Goal: Information Seeking & Learning: Learn about a topic

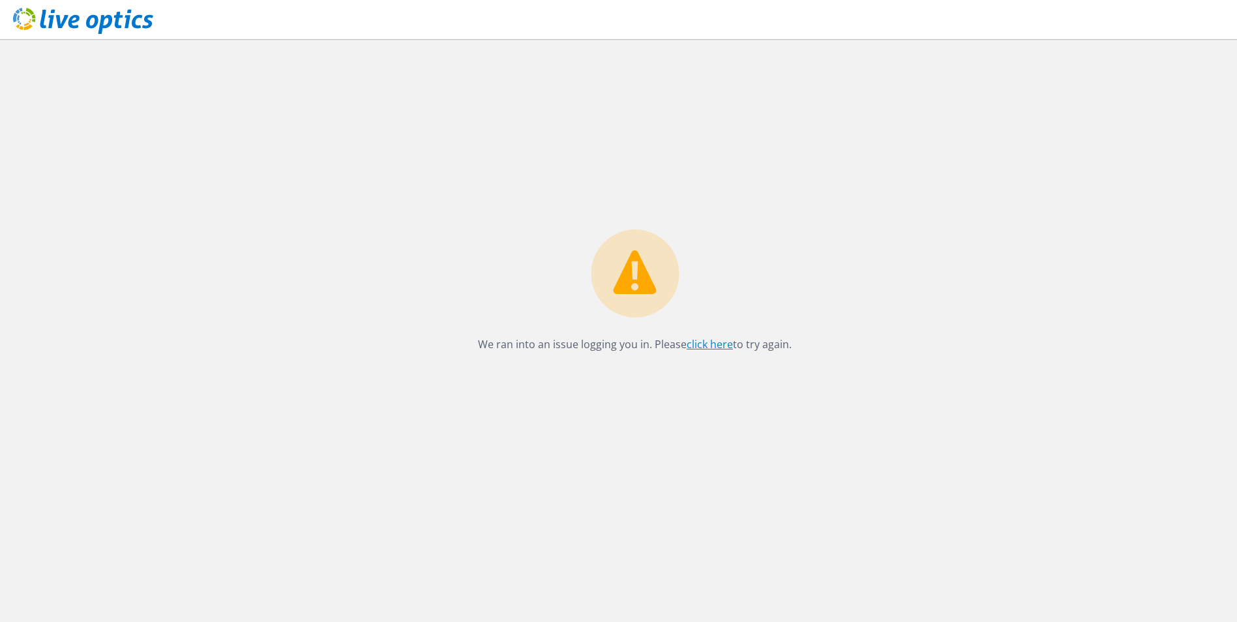
click at [690, 349] on link "click here" at bounding box center [710, 344] width 46 height 14
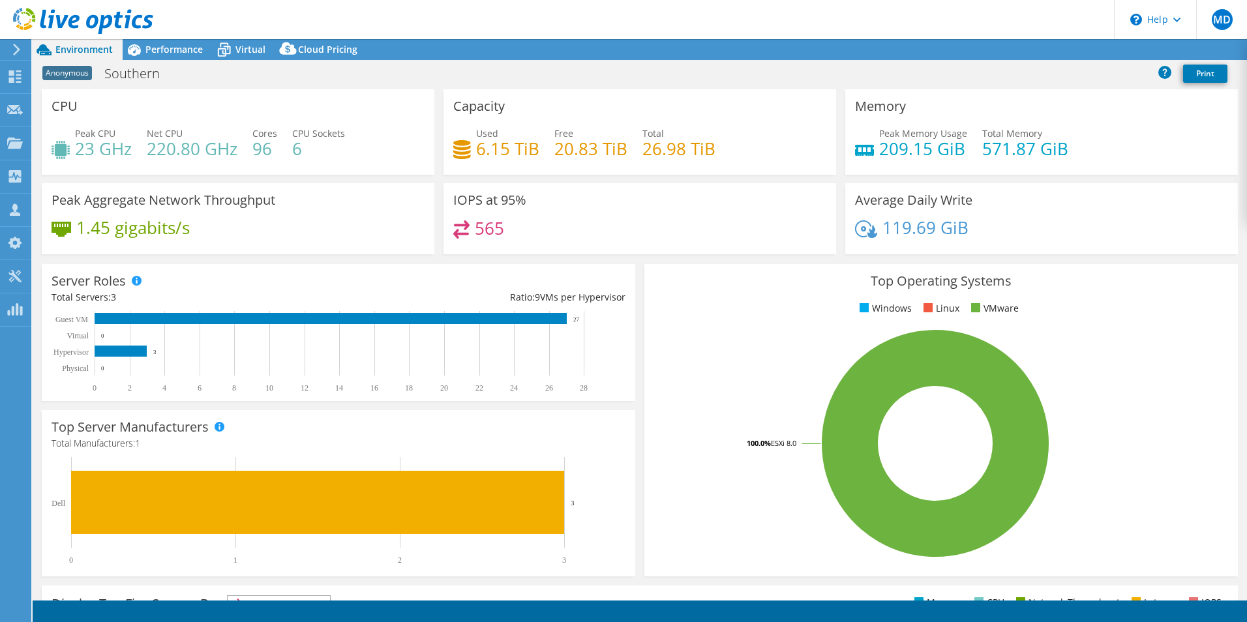
select select "USD"
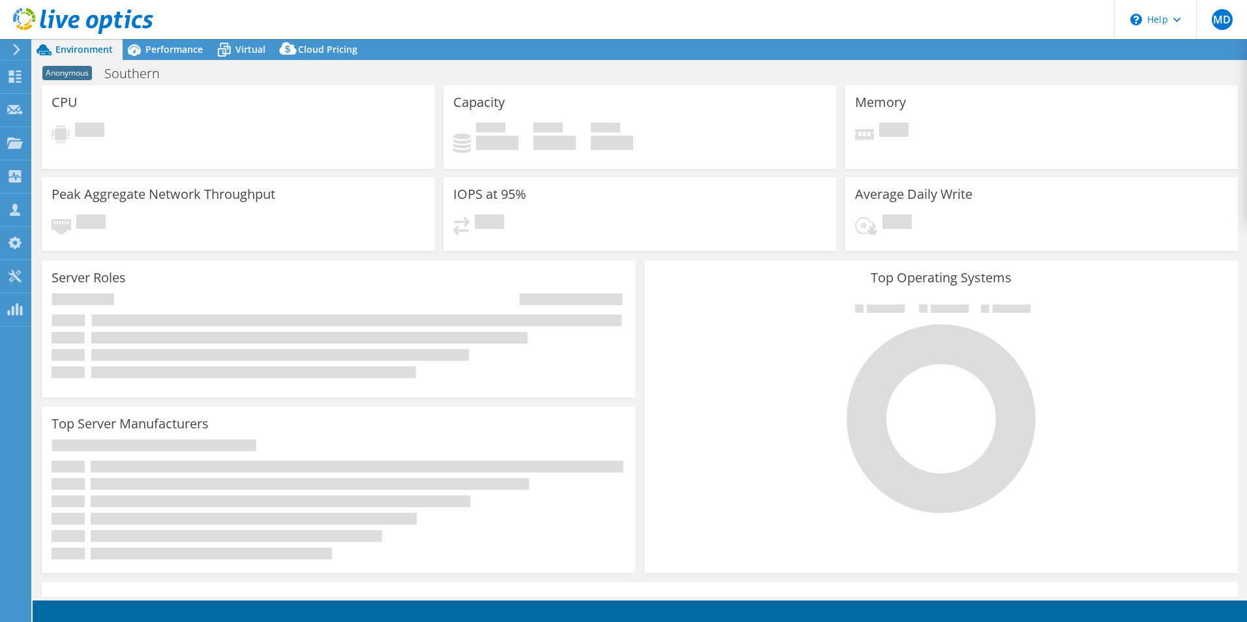
select select "USD"
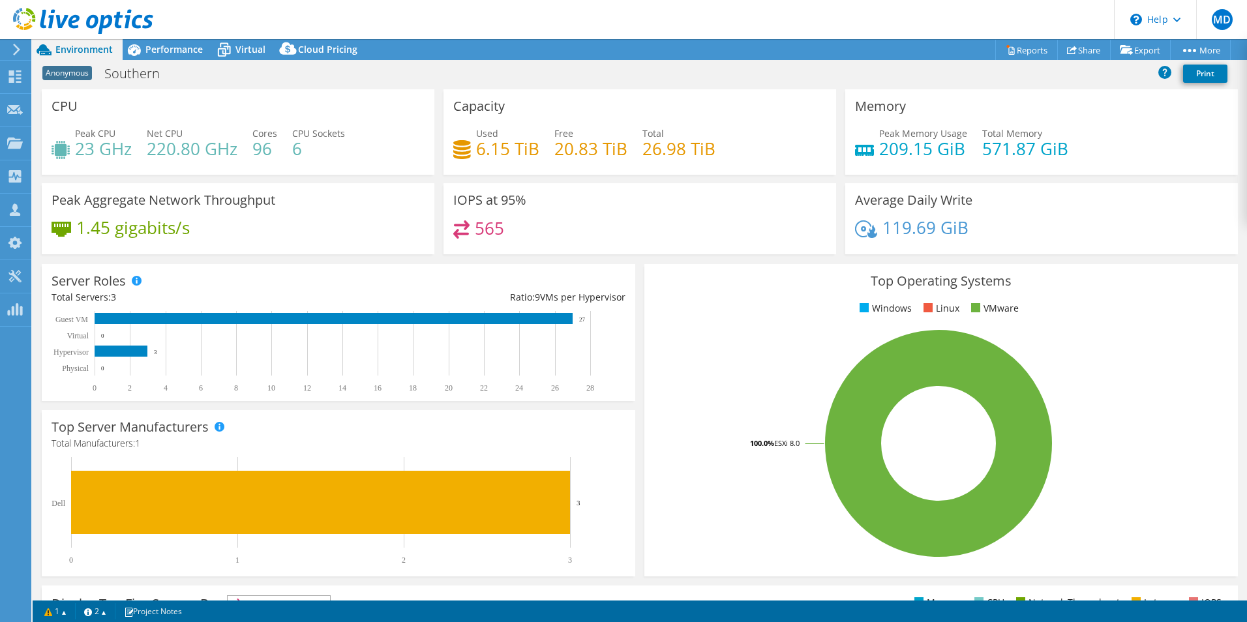
click at [422, 261] on div "Server Roles Physical Servers represent bare metal servers that were targets of…" at bounding box center [338, 332] width 602 height 146
click at [403, 264] on div "Server Roles Physical Servers represent bare metal servers that were targets of…" at bounding box center [338, 332] width 593 height 137
click at [650, 297] on div "Top Operating Systems Windows Linux VMware 100.0% ESXi 8.0" at bounding box center [940, 420] width 593 height 312
click at [183, 46] on span "Performance" at bounding box center [173, 49] width 57 height 12
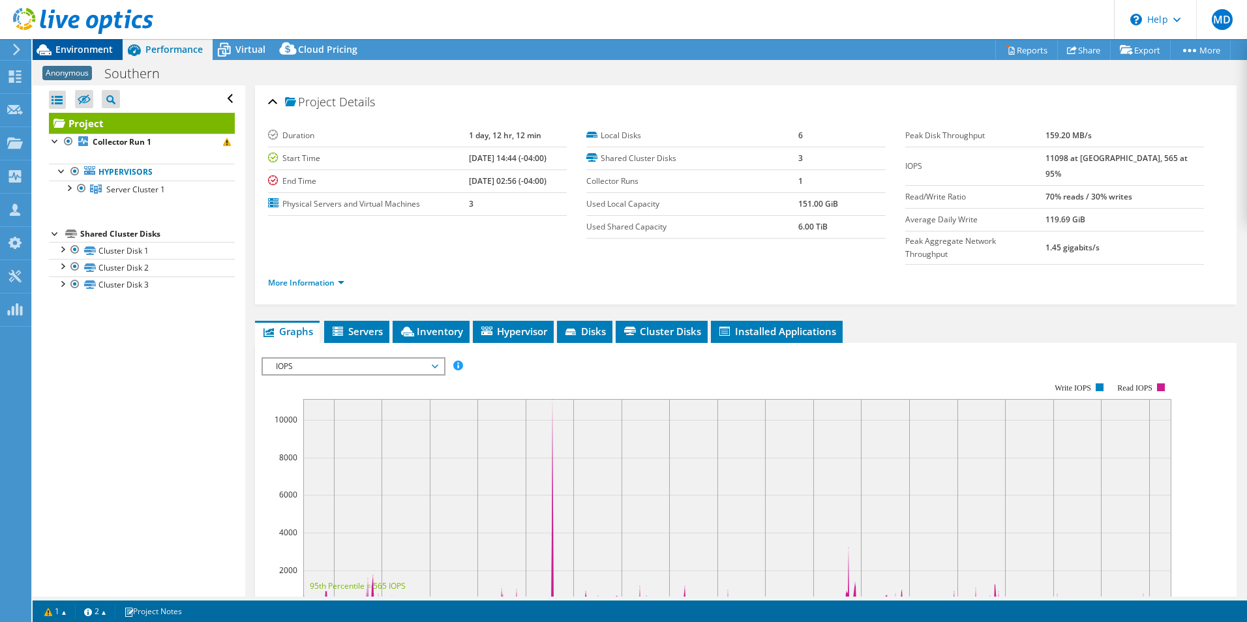
click at [100, 53] on span "Environment" at bounding box center [83, 49] width 57 height 12
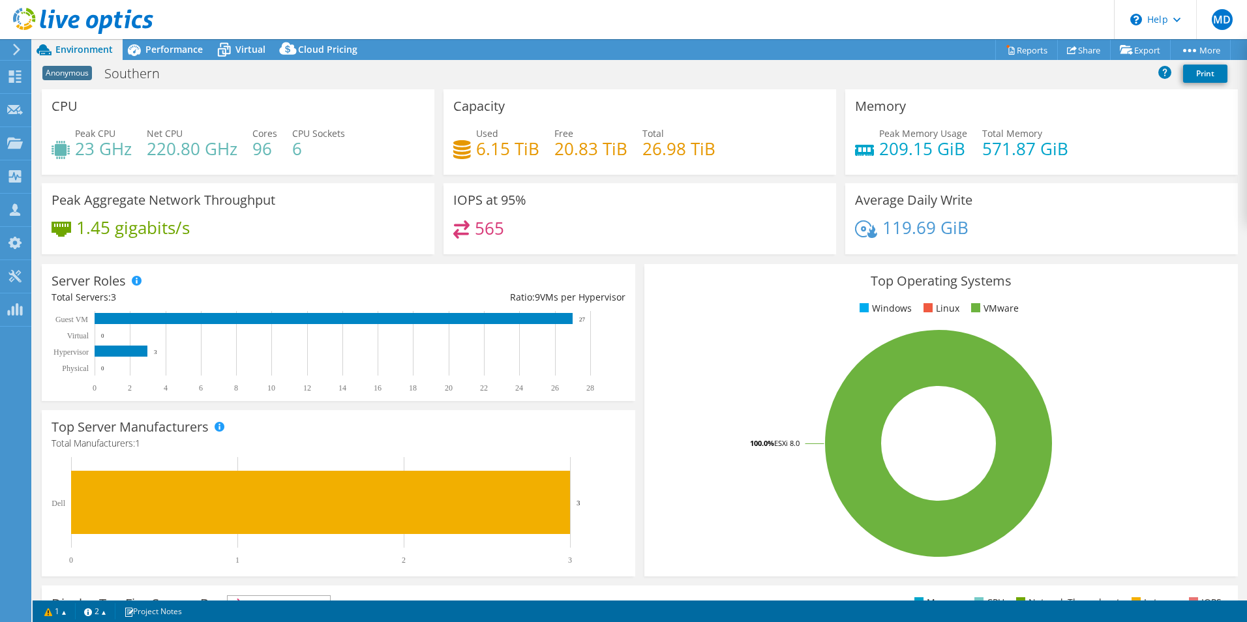
click at [640, 340] on div "Top Operating Systems Windows Linux VMware 100.0% ESXi 8.0" at bounding box center [941, 419] width 602 height 321
click at [196, 57] on div "Performance" at bounding box center [168, 49] width 90 height 21
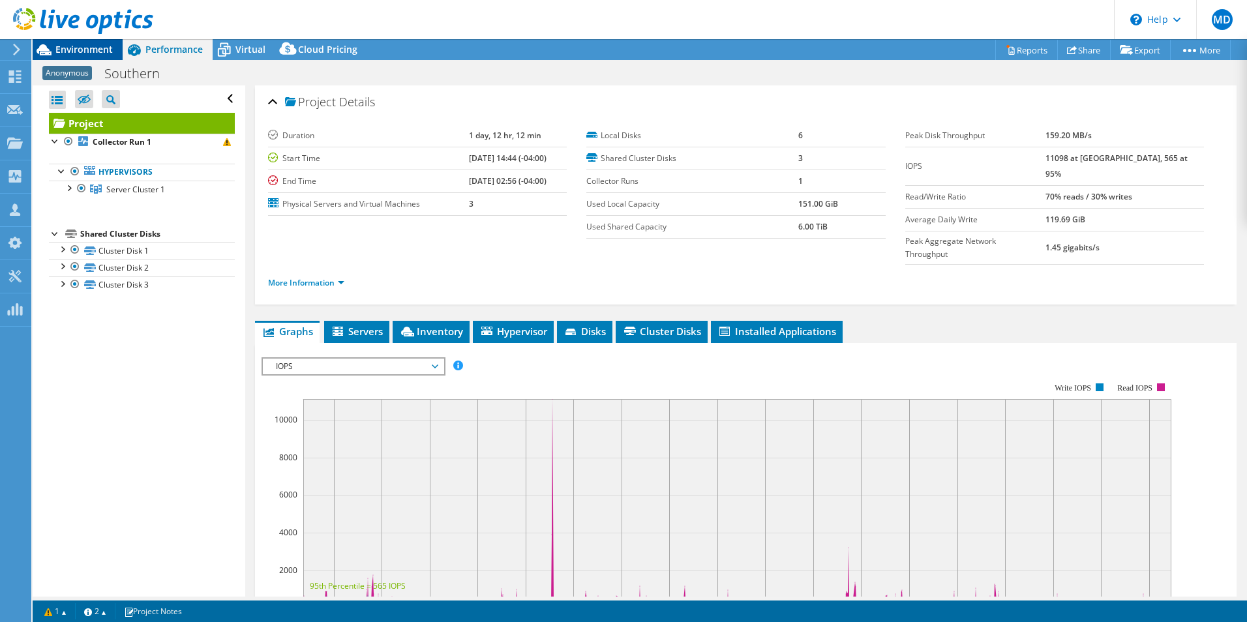
click at [78, 53] on span "Environment" at bounding box center [83, 49] width 57 height 12
